Goal: Information Seeking & Learning: Learn about a topic

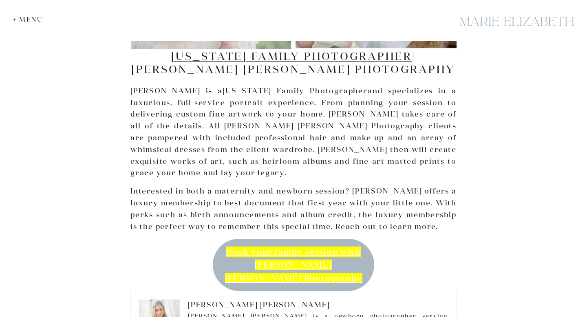
scroll to position [2057, 0]
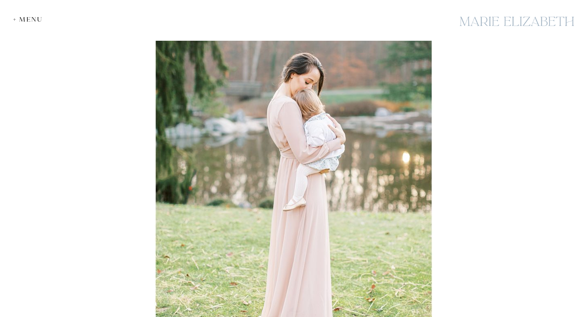
scroll to position [4061, 0]
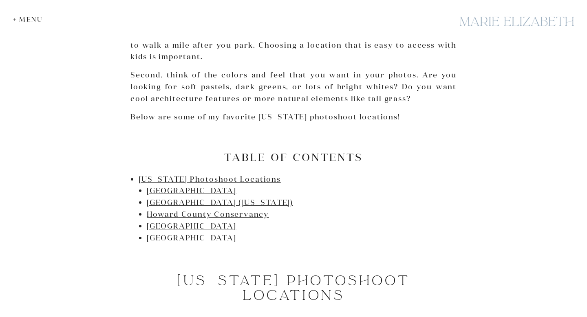
scroll to position [420, 0]
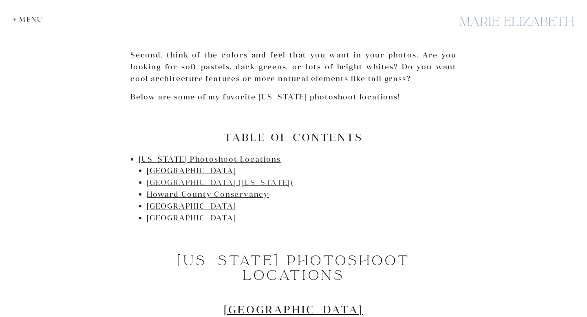
click at [159, 183] on link "Great Falls (Maryland)" at bounding box center [220, 182] width 146 height 9
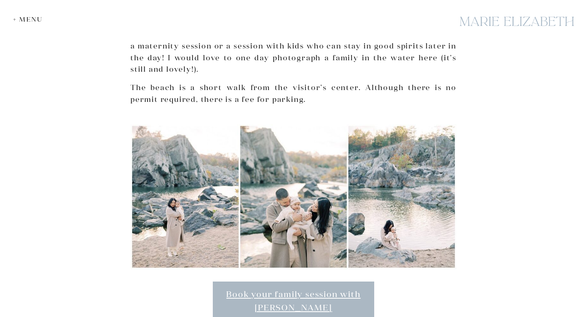
scroll to position [1450, 0]
click at [161, 156] on img at bounding box center [294, 197] width 326 height 145
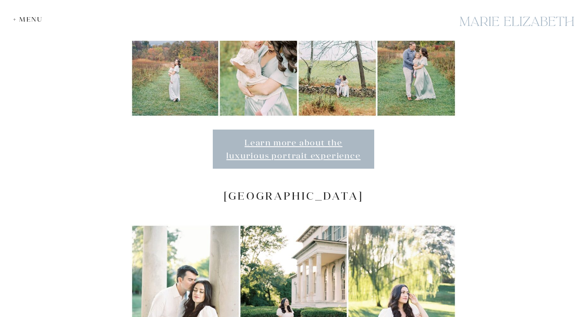
scroll to position [1936, 0]
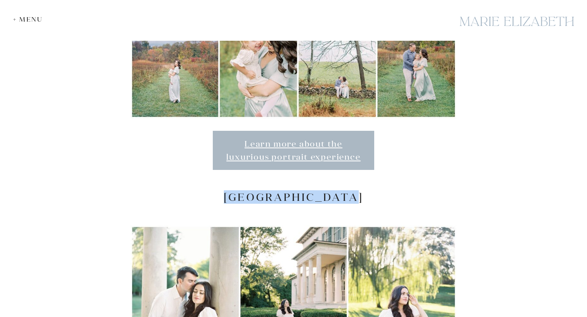
drag, startPoint x: 221, startPoint y: 171, endPoint x: 386, endPoint y: 173, distance: 165.6
click at [386, 191] on h2 "Riversdale Manor" at bounding box center [294, 197] width 326 height 13
copy h2 "Riversdale Manor"
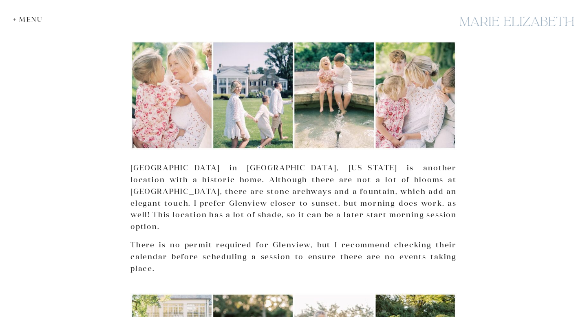
scroll to position [2782, 0]
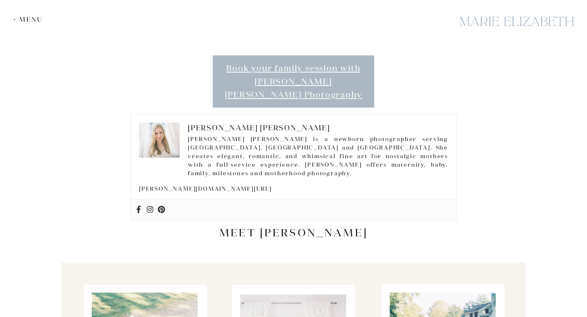
scroll to position [1701, 0]
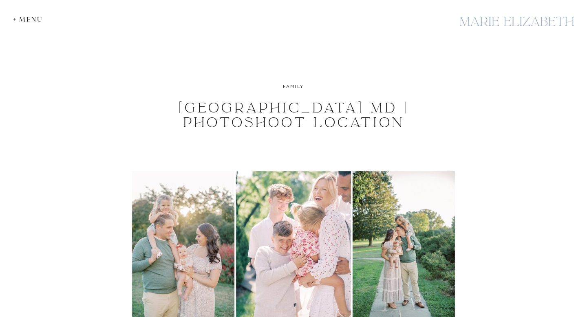
click at [32, 17] on div "+ Menu" at bounding box center [30, 19] width 34 height 8
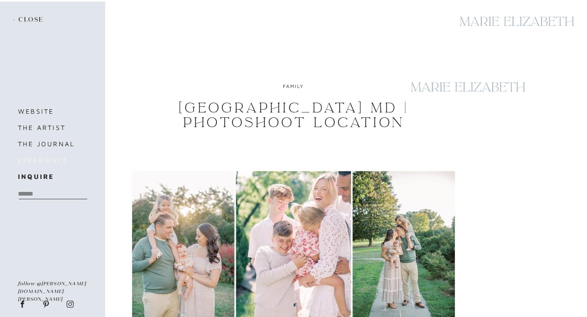
click at [45, 161] on h3 "experience" at bounding box center [57, 160] width 78 height 11
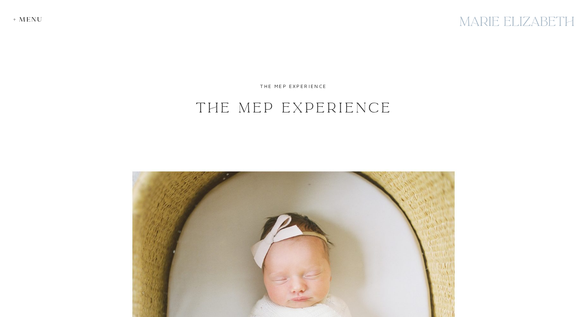
click at [39, 21] on div "+ Menu" at bounding box center [30, 19] width 34 height 8
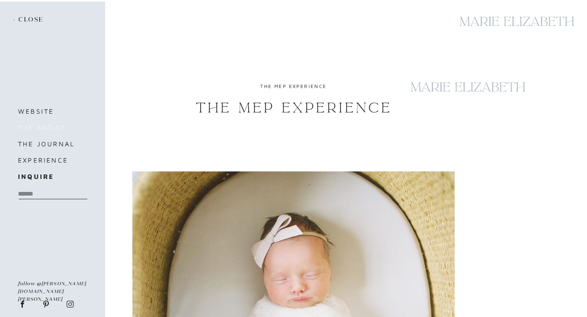
click at [49, 132] on h3 "the artist" at bounding box center [52, 127] width 69 height 11
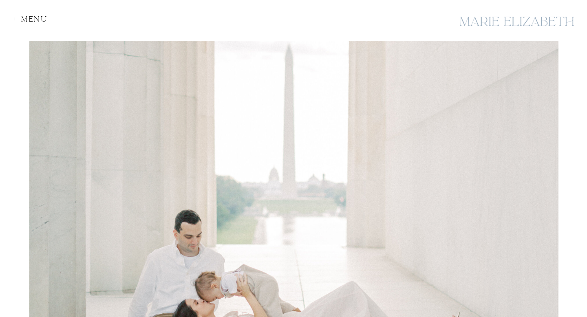
click at [25, 20] on div "+ Menu" at bounding box center [33, 20] width 40 height 11
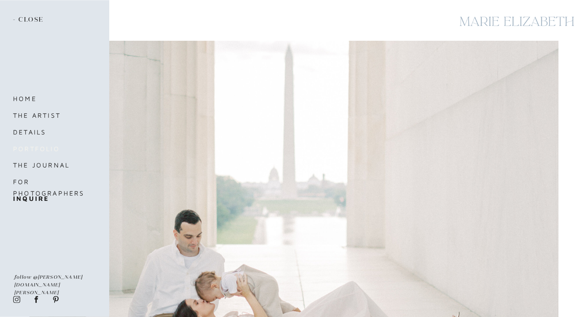
click at [34, 151] on nav "portfolio" at bounding box center [47, 148] width 69 height 11
click at [38, 149] on nav "portfolio" at bounding box center [47, 148] width 69 height 11
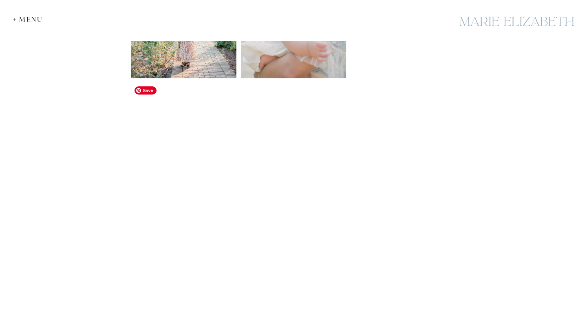
scroll to position [1269, 0]
